Goal: Transaction & Acquisition: Download file/media

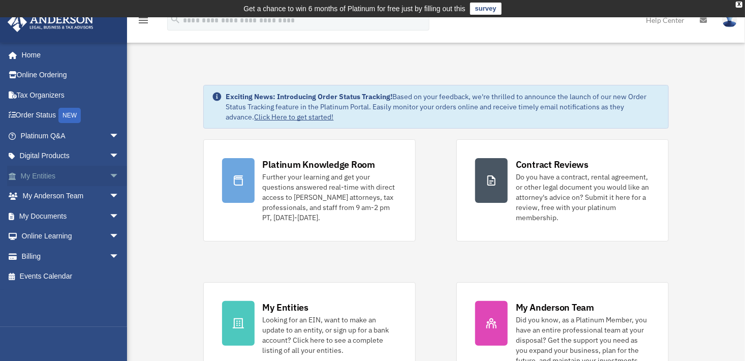
click at [50, 176] on link "My Entities arrow_drop_down" at bounding box center [71, 176] width 128 height 20
click at [109, 174] on span "arrow_drop_down" at bounding box center [119, 176] width 20 height 21
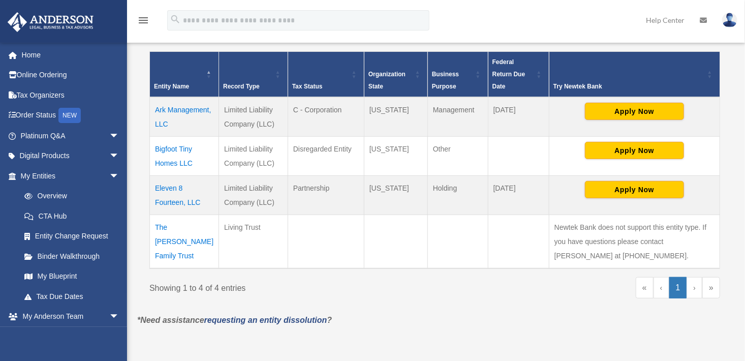
scroll to position [220, 0]
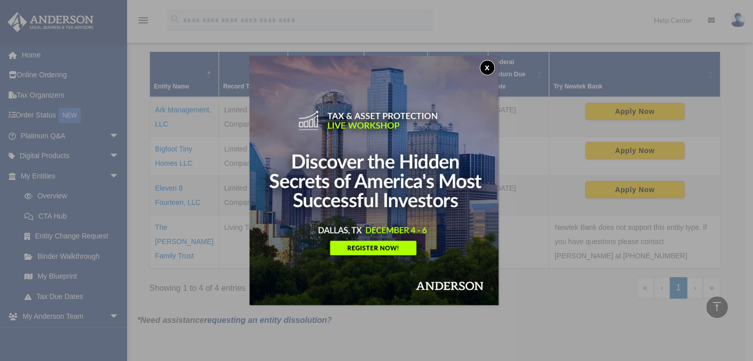
click at [488, 68] on button "x" at bounding box center [487, 67] width 15 height 15
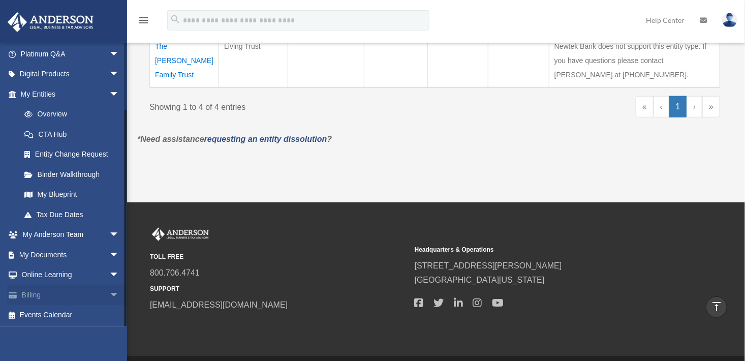
scroll to position [446, 0]
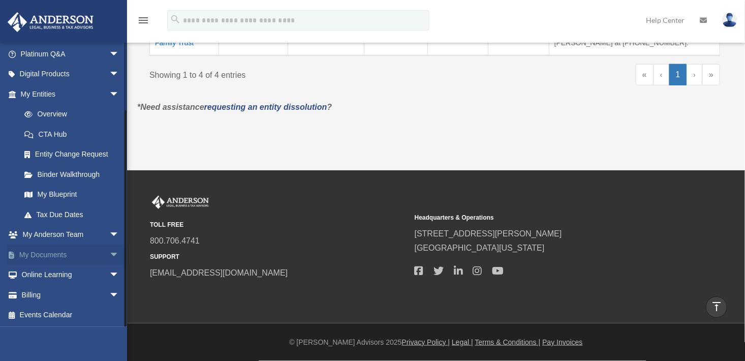
click at [57, 253] on link "My Documents arrow_drop_down" at bounding box center [71, 254] width 128 height 20
click at [109, 253] on span "arrow_drop_down" at bounding box center [119, 254] width 20 height 21
click at [47, 276] on link "Box" at bounding box center [74, 275] width 120 height 20
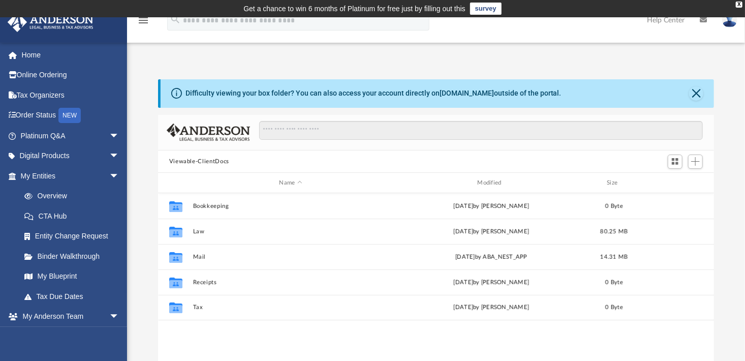
scroll to position [223, 549]
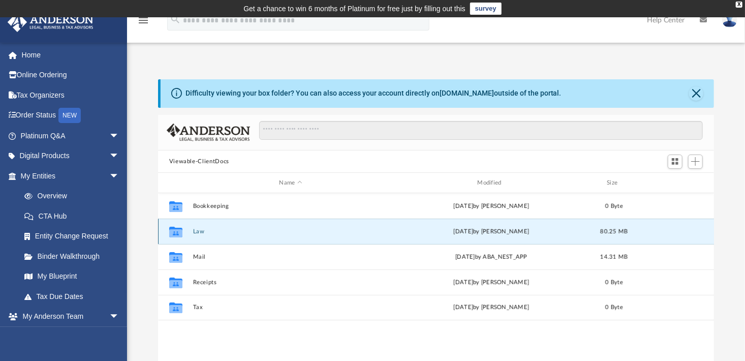
click at [196, 231] on button "Law" at bounding box center [291, 231] width 196 height 7
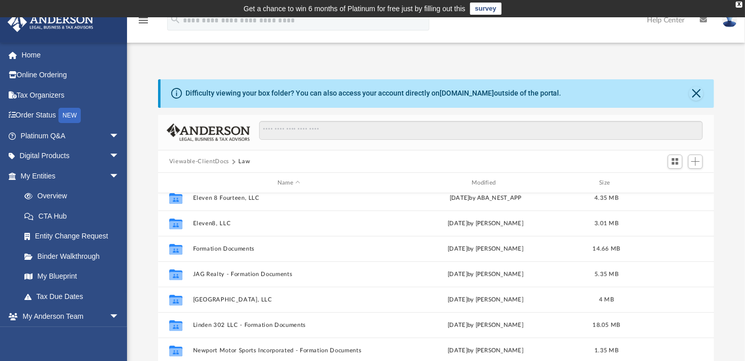
scroll to position [196, 0]
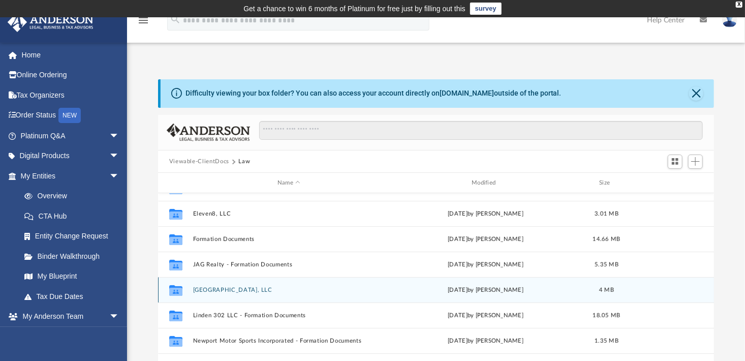
click at [230, 289] on button "[GEOGRAPHIC_DATA], LLC" at bounding box center [289, 290] width 192 height 7
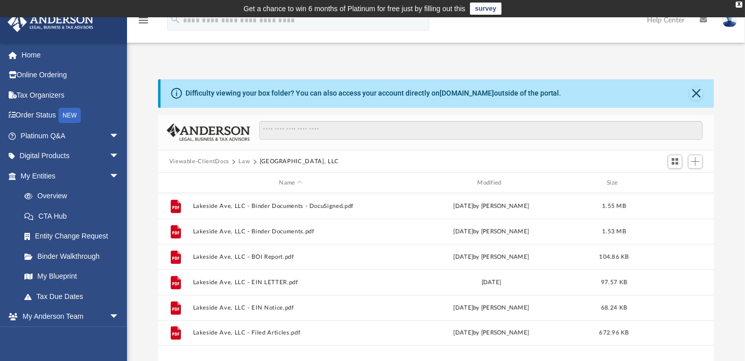
scroll to position [0, 0]
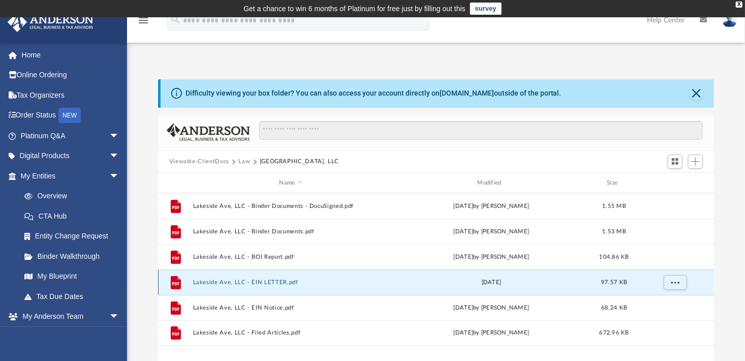
click at [276, 282] on button "Lakeside Ave, LLC - EIN LETTER.pdf" at bounding box center [291, 282] width 196 height 7
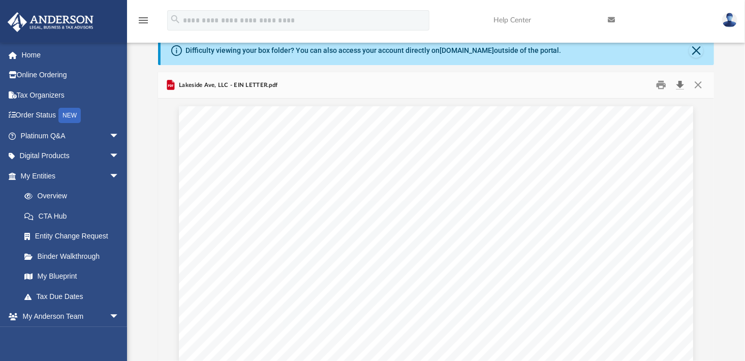
click at [679, 86] on button "Download" at bounding box center [680, 85] width 18 height 16
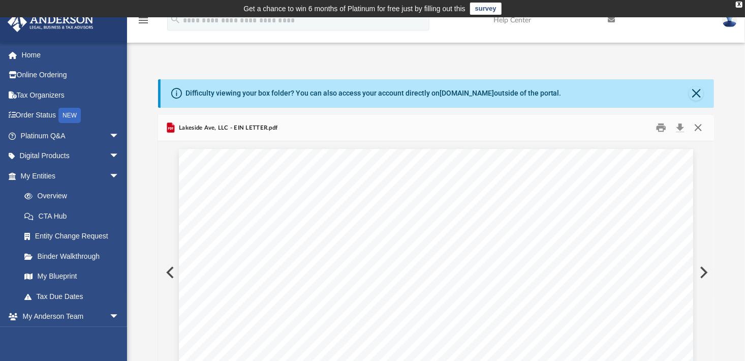
click at [701, 129] on button "Close" at bounding box center [698, 128] width 18 height 16
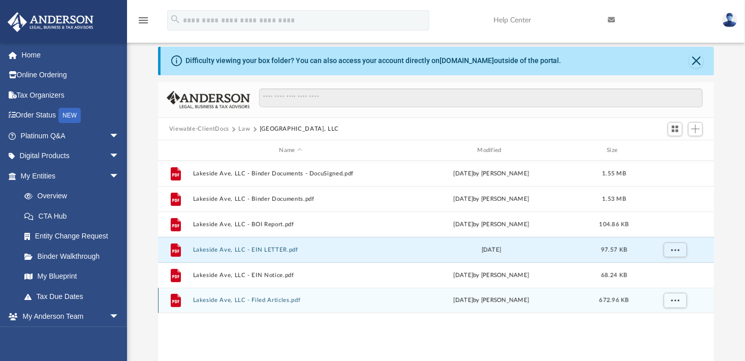
scroll to position [102, 0]
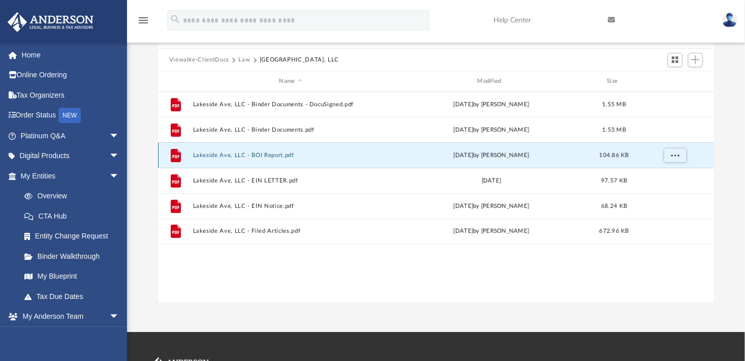
click at [266, 154] on button "Lakeside Ave, LLC - BOI Report.pdf" at bounding box center [291, 155] width 196 height 7
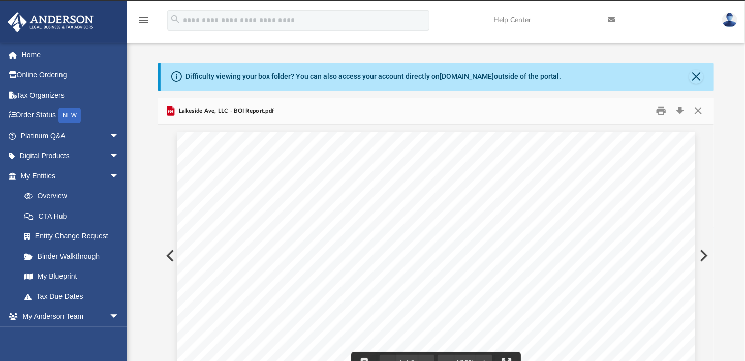
scroll to position [0, 0]
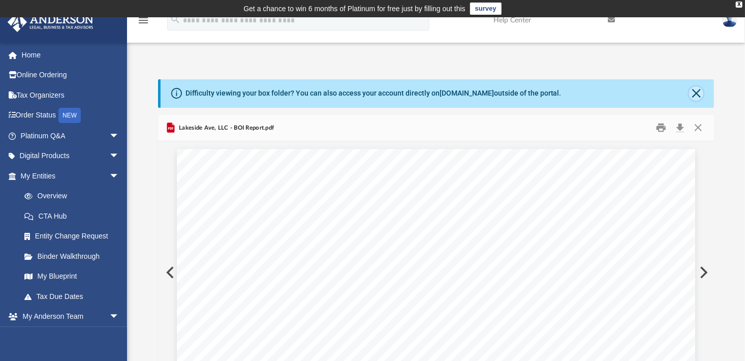
click at [693, 90] on button "Close" at bounding box center [696, 93] width 14 height 14
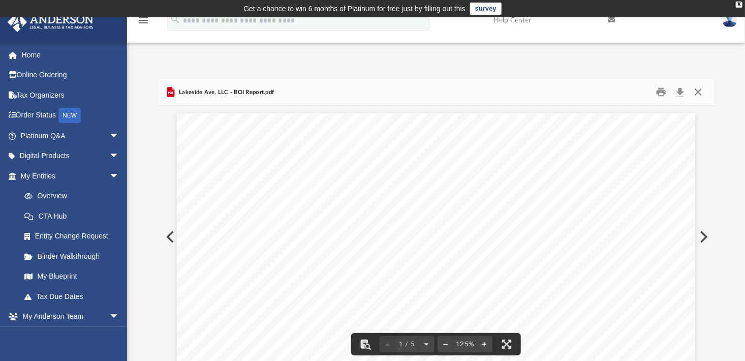
drag, startPoint x: 698, startPoint y: 91, endPoint x: 693, endPoint y: 94, distance: 5.7
click at [697, 91] on button "Close" at bounding box center [698, 92] width 18 height 16
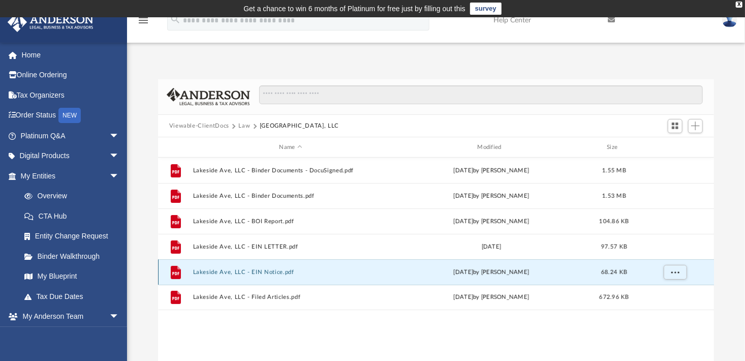
click at [278, 271] on button "Lakeside Ave, LLC - EIN Notice.pdf" at bounding box center [291, 272] width 196 height 7
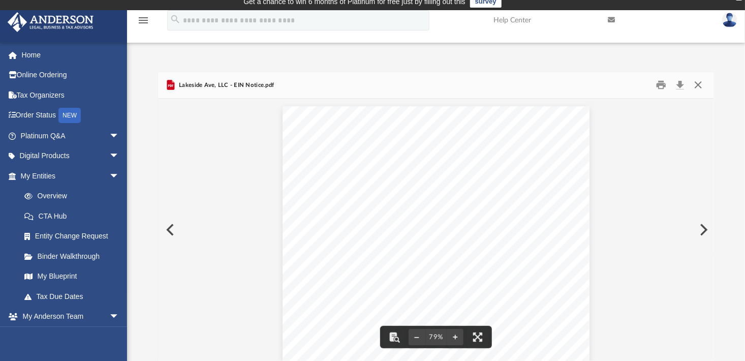
click at [698, 85] on button "Close" at bounding box center [698, 85] width 18 height 16
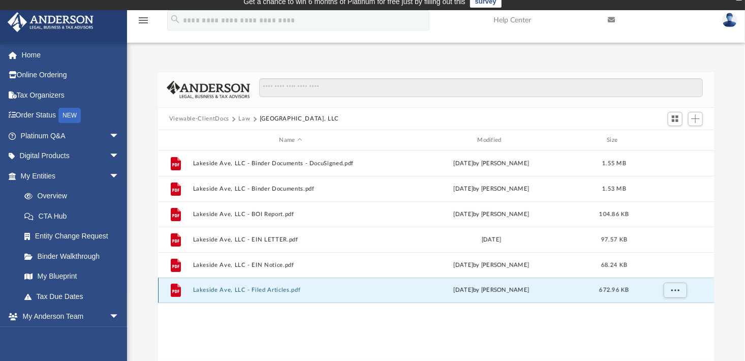
click at [252, 290] on button "Lakeside Ave, LLC - Filed Articles.pdf" at bounding box center [291, 290] width 196 height 7
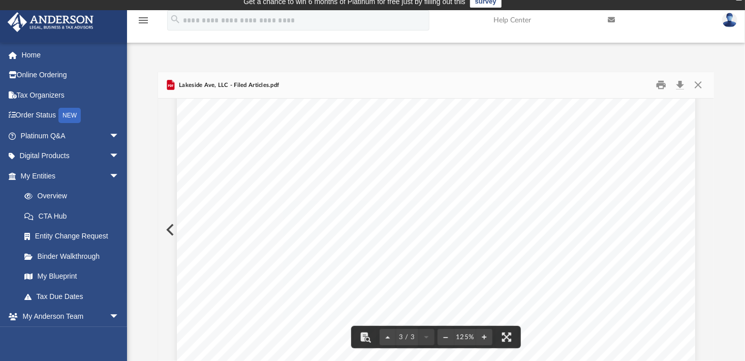
scroll to position [1084, 0]
click at [677, 84] on button "Download" at bounding box center [680, 85] width 18 height 16
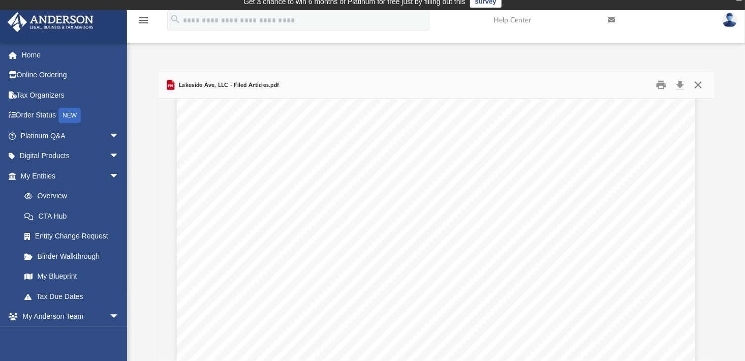
click at [700, 85] on button "Close" at bounding box center [698, 85] width 18 height 16
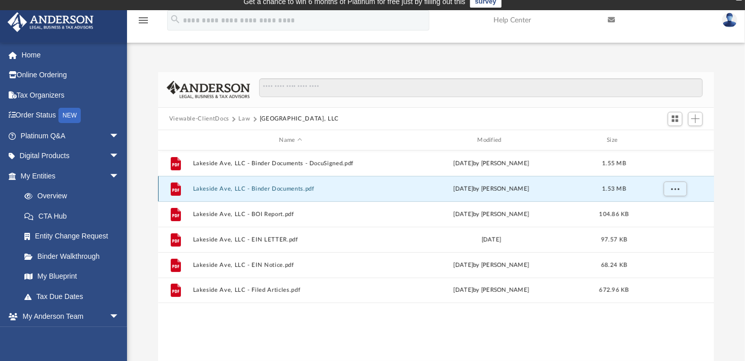
click at [285, 188] on button "Lakeside Ave, LLC - Binder Documents.pdf" at bounding box center [291, 188] width 196 height 7
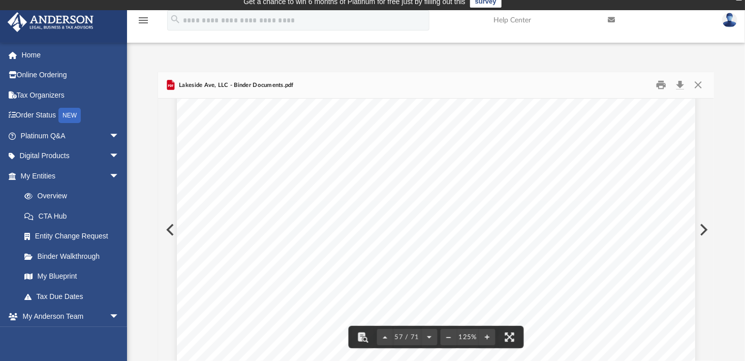
scroll to position [38457, 0]
click at [682, 83] on button "Download" at bounding box center [680, 85] width 18 height 16
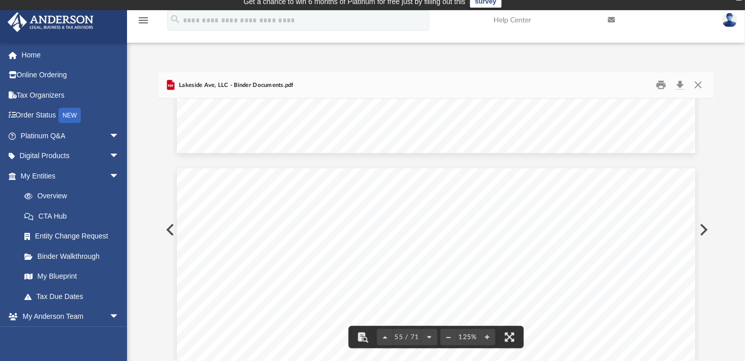
scroll to position [37593, 0]
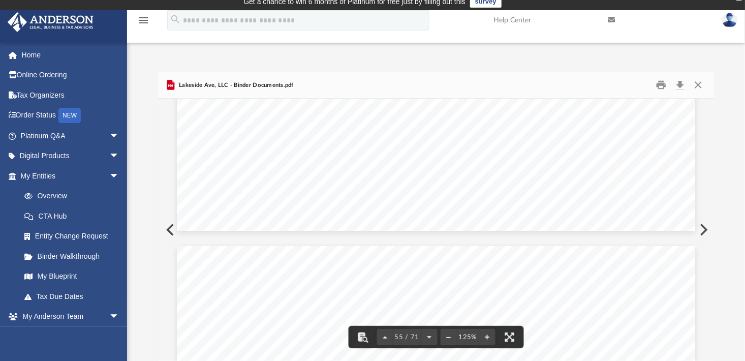
click at [696, 56] on div "Difficulty viewing your box folder? You can also access your account directly o…" at bounding box center [436, 206] width 618 height 310
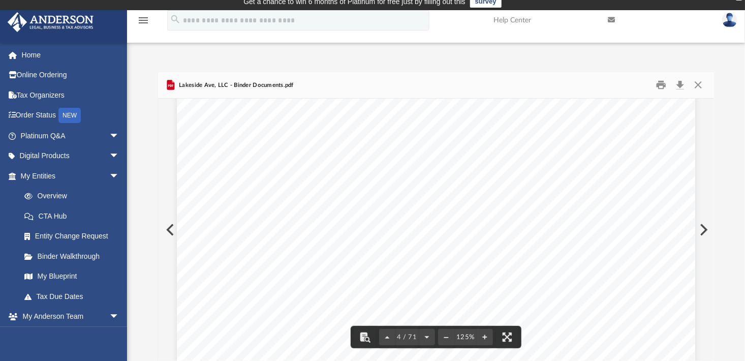
scroll to position [2236, 0]
